Goal: Check status: Check status

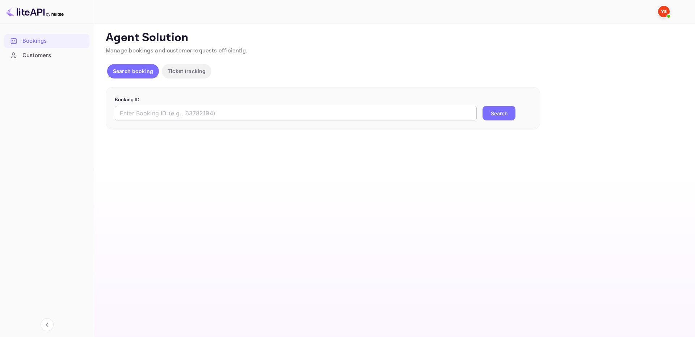
click at [367, 117] on input "text" at bounding box center [296, 113] width 362 height 14
paste input "9714394"
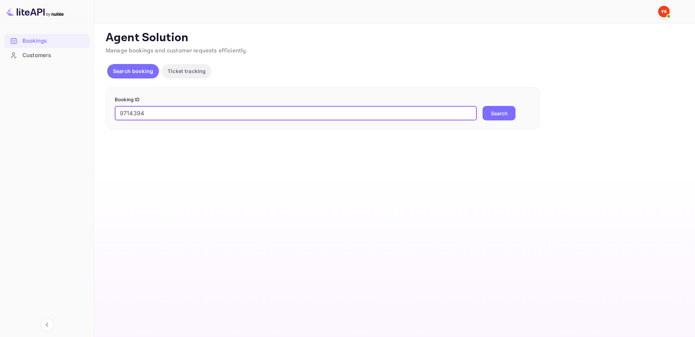
type input "9714394"
click at [498, 115] on button "Search" at bounding box center [498, 113] width 33 height 14
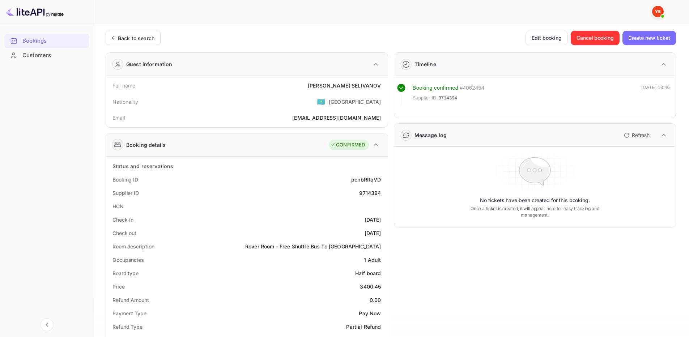
drag, startPoint x: 357, startPoint y: 196, endPoint x: 385, endPoint y: 192, distance: 28.8
drag, startPoint x: 306, startPoint y: 149, endPoint x: 350, endPoint y: 178, distance: 52.5
click at [338, 166] on div "Status and reservations" at bounding box center [247, 166] width 276 height 13
drag, startPoint x: 358, startPoint y: 194, endPoint x: 381, endPoint y: 194, distance: 22.8
click at [381, 194] on div "Supplier ID 9714394" at bounding box center [247, 192] width 276 height 13
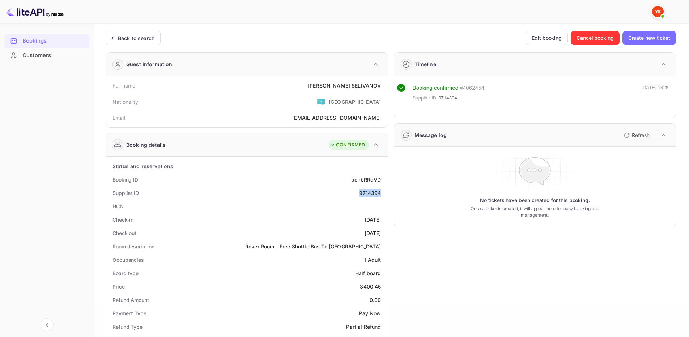
copy div "9714394"
